Goal: Navigation & Orientation: Find specific page/section

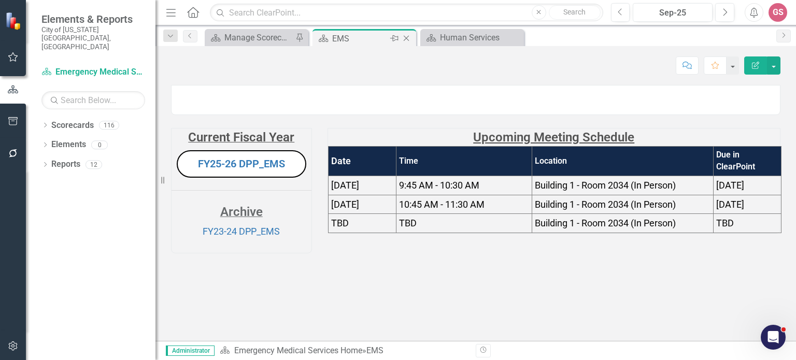
click at [403, 38] on icon "Close" at bounding box center [406, 38] width 10 height 8
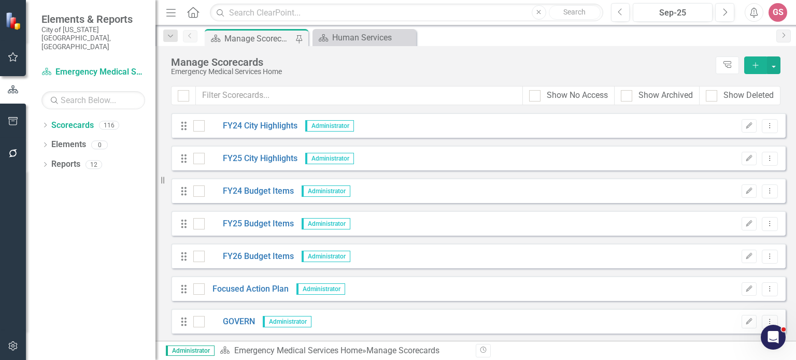
click at [193, 14] on icon "Home" at bounding box center [192, 12] width 13 height 11
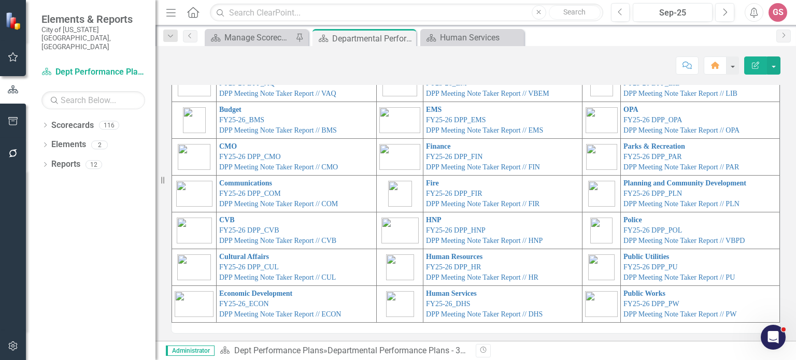
scroll to position [59, 0]
click at [623, 289] on link "Public Works" at bounding box center [644, 293] width 42 height 8
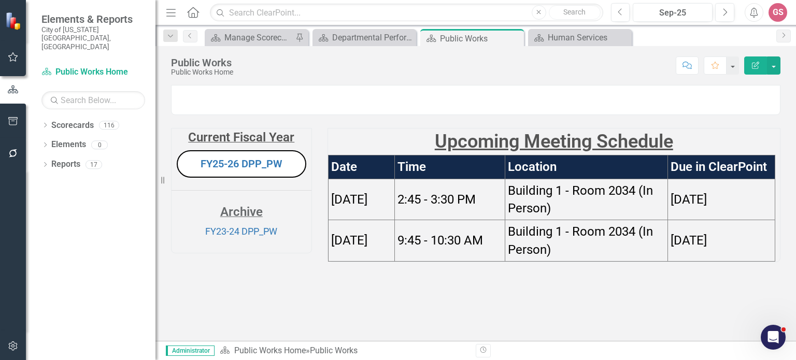
scroll to position [32, 0]
click at [238, 170] on link "FY25-26 DPP_PW" at bounding box center [242, 164] width 82 height 12
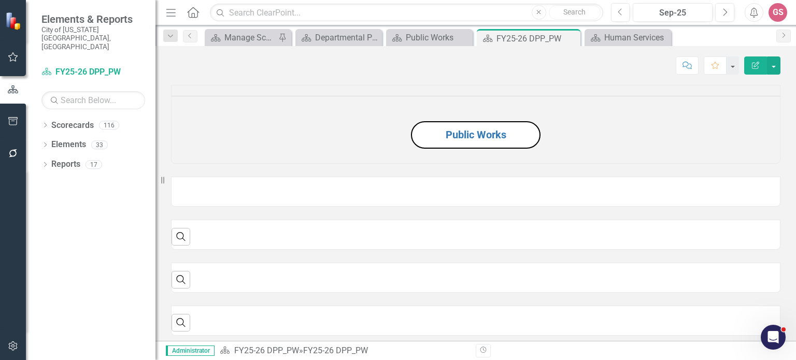
scroll to position [155, 0]
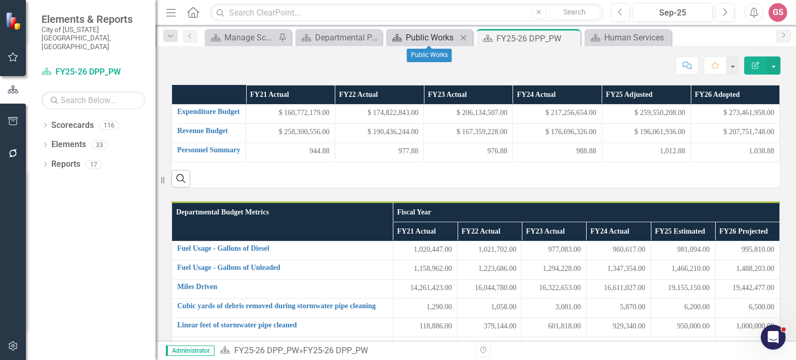
click at [427, 36] on div "Public Works" at bounding box center [431, 37] width 51 height 13
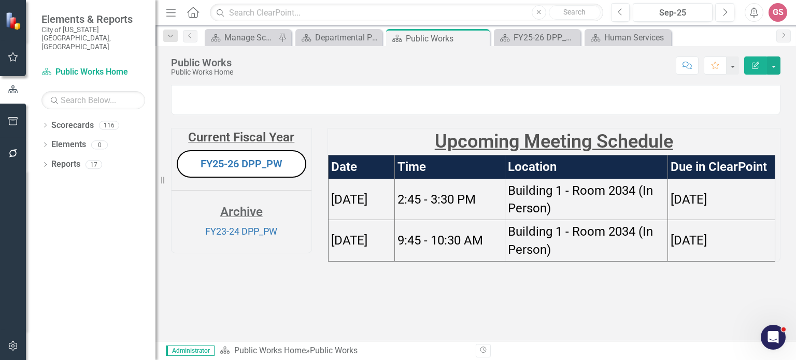
scroll to position [32, 0]
